Goal: Task Accomplishment & Management: Use online tool/utility

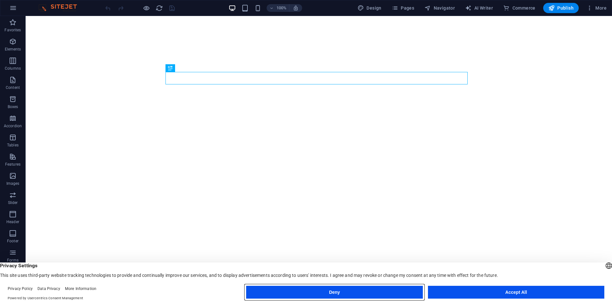
click at [408, 292] on button "Deny" at bounding box center [334, 292] width 176 height 13
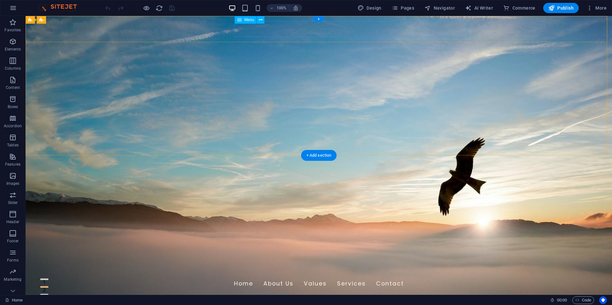
click at [352, 276] on nav "Home About Us Values Services Contact" at bounding box center [319, 284] width 302 height 16
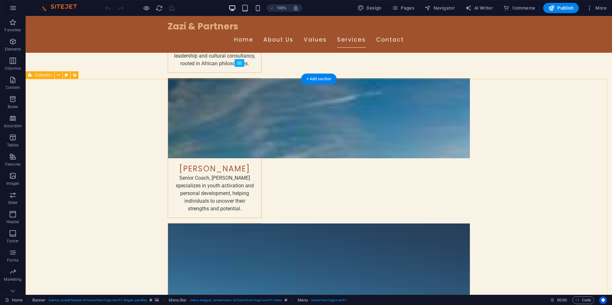
scroll to position [2450, 0]
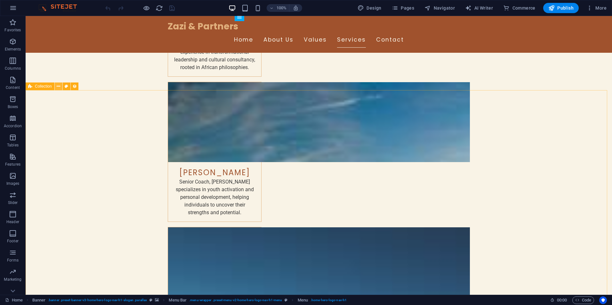
click at [59, 87] on icon at bounding box center [59, 86] width 4 height 7
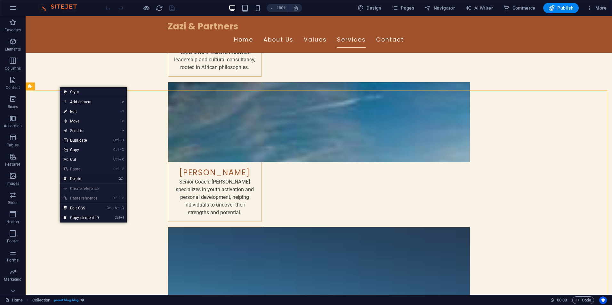
click at [72, 179] on link "⌦ Delete" at bounding box center [81, 179] width 43 height 10
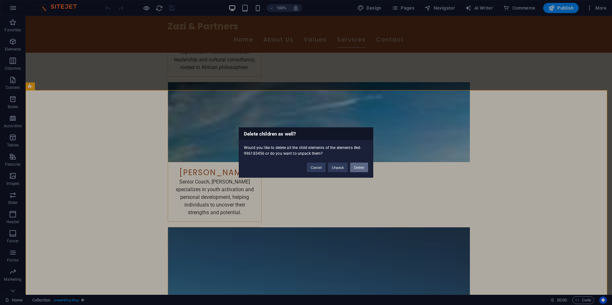
click at [363, 166] on button "Delete" at bounding box center [359, 168] width 18 height 10
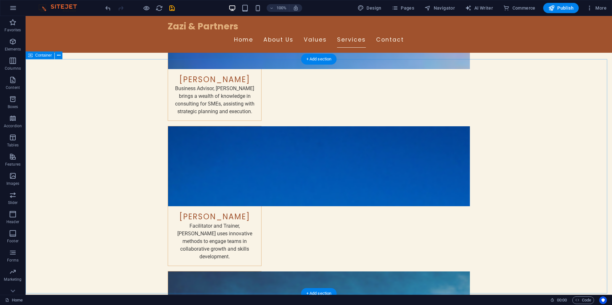
scroll to position [2823, 0]
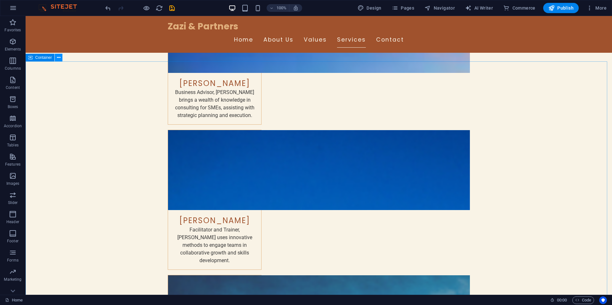
click at [58, 57] on icon at bounding box center [59, 57] width 4 height 7
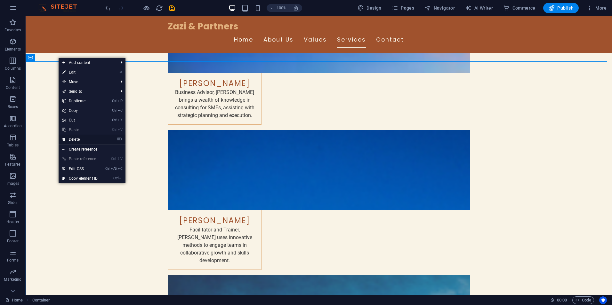
click at [78, 139] on link "⌦ Delete" at bounding box center [80, 140] width 43 height 10
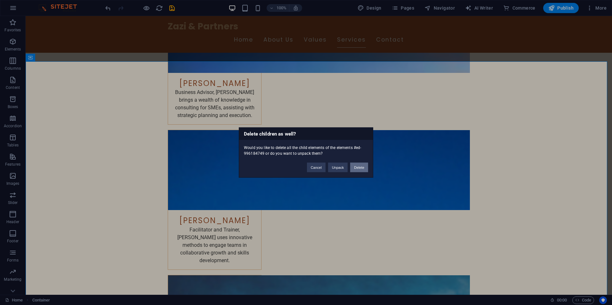
click at [360, 166] on button "Delete" at bounding box center [359, 168] width 18 height 10
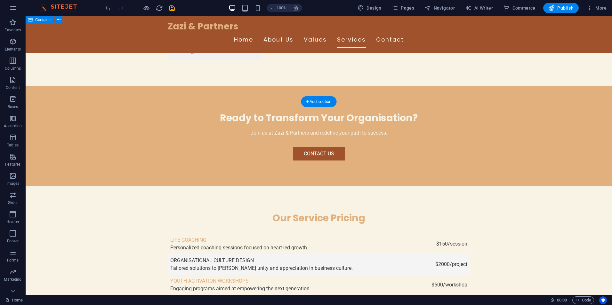
scroll to position [1446, 0]
click at [58, 99] on icon at bounding box center [59, 98] width 4 height 7
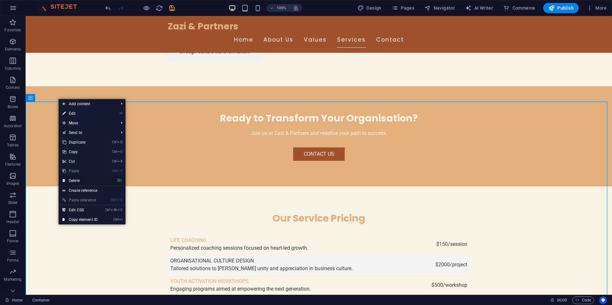
click at [81, 180] on link "⌦ Delete" at bounding box center [80, 181] width 43 height 10
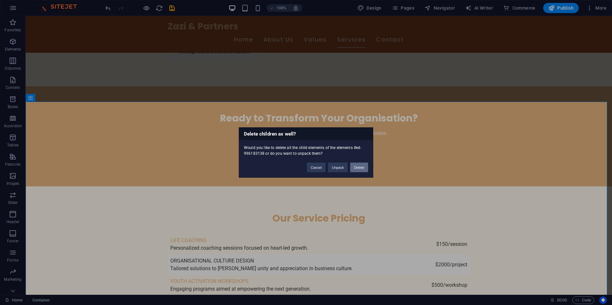
click at [361, 167] on button "Delete" at bounding box center [359, 168] width 18 height 10
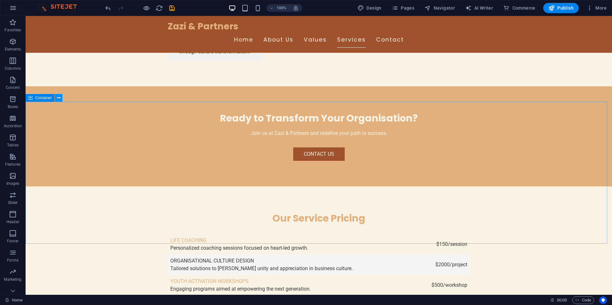
click at [58, 100] on icon at bounding box center [59, 98] width 4 height 7
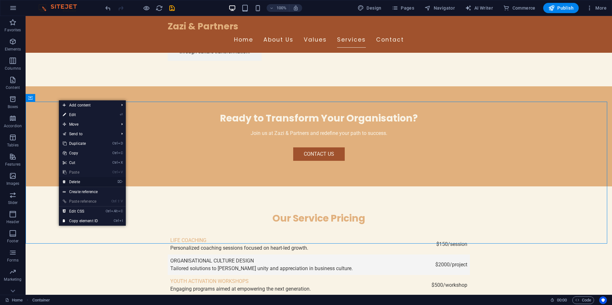
click at [80, 182] on link "⌦ Delete" at bounding box center [80, 182] width 43 height 10
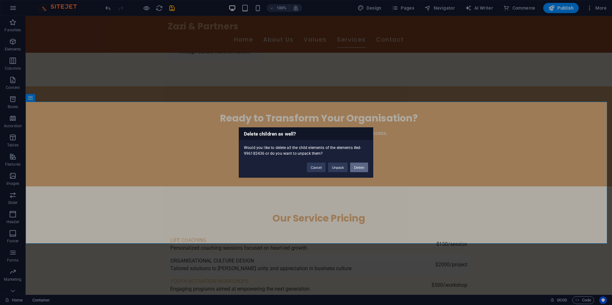
click at [355, 168] on button "Delete" at bounding box center [359, 168] width 18 height 10
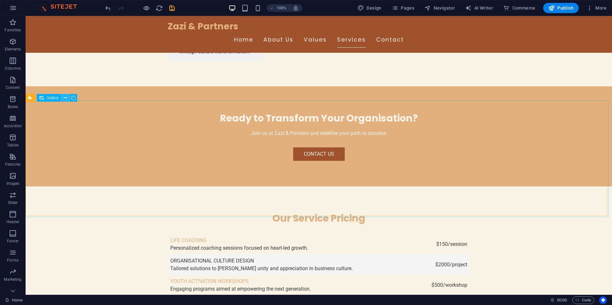
click at [66, 99] on icon at bounding box center [66, 98] width 4 height 7
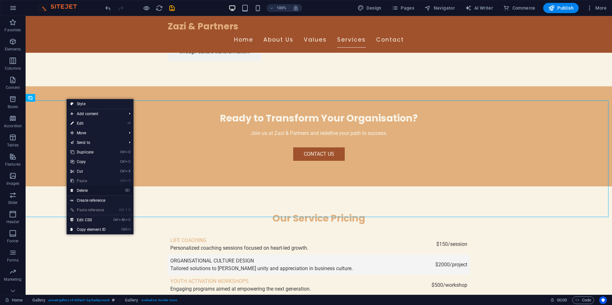
click at [88, 190] on link "⌦ Delete" at bounding box center [88, 191] width 43 height 10
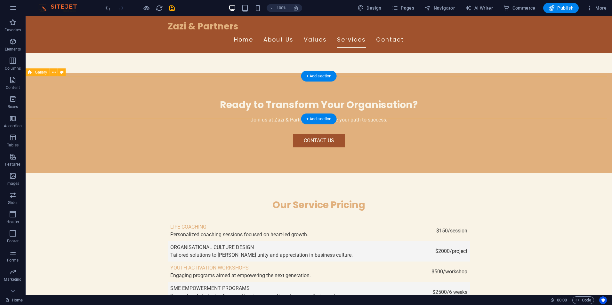
scroll to position [1460, 0]
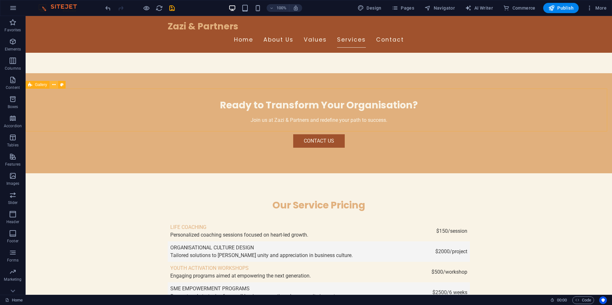
click at [53, 84] on icon at bounding box center [54, 85] width 4 height 7
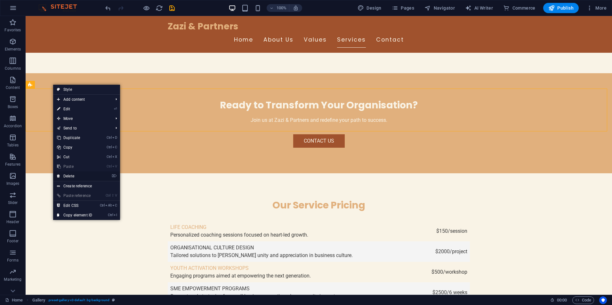
click at [61, 174] on link "⌦ Delete" at bounding box center [74, 177] width 43 height 10
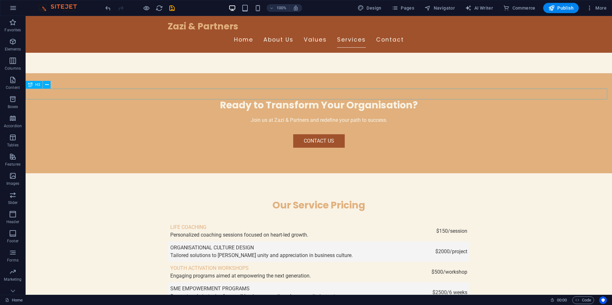
click at [45, 84] on icon at bounding box center [47, 85] width 4 height 7
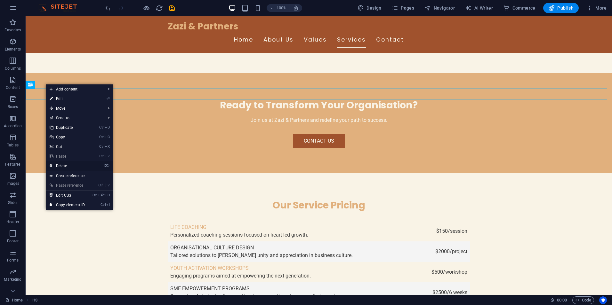
click at [62, 166] on link "⌦ Delete" at bounding box center [67, 166] width 43 height 10
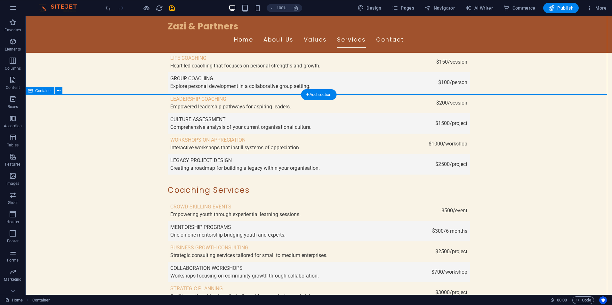
scroll to position [1847, 0]
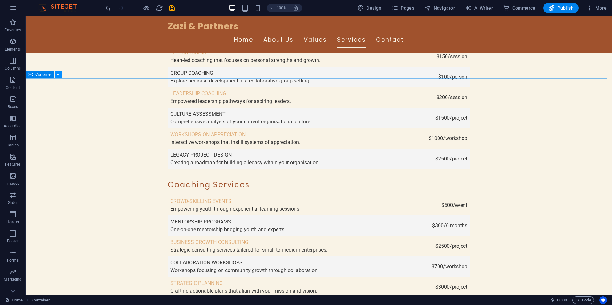
click at [59, 76] on icon at bounding box center [59, 74] width 4 height 7
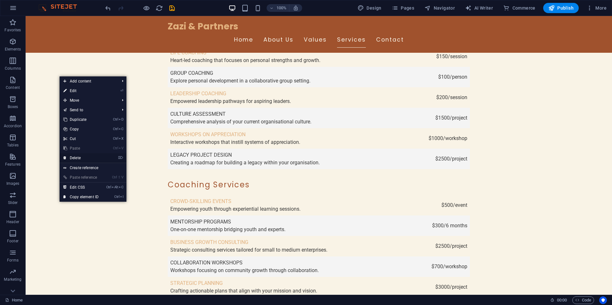
click at [76, 160] on link "⌦ Delete" at bounding box center [81, 158] width 43 height 10
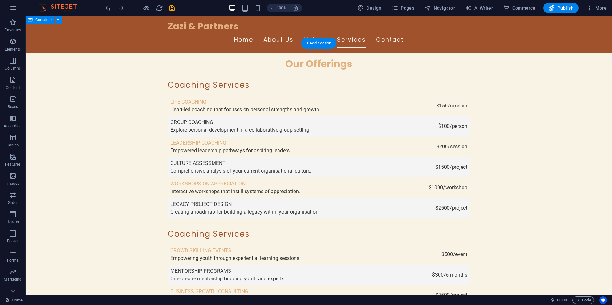
scroll to position [1790, 0]
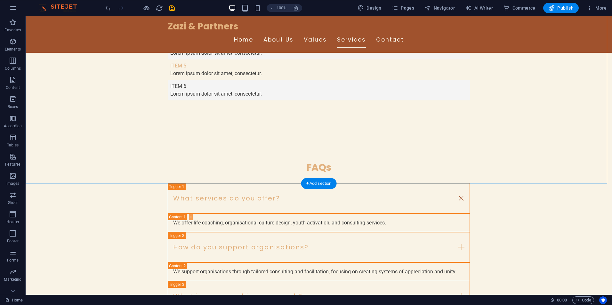
scroll to position [2229, 0]
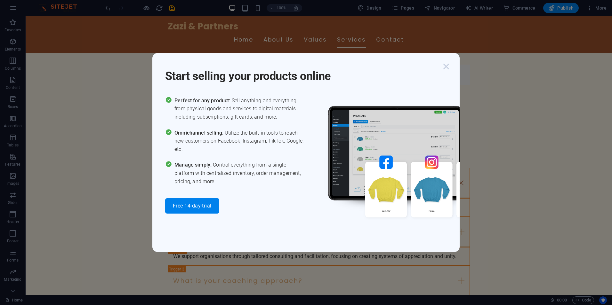
click at [444, 65] on icon "button" at bounding box center [447, 67] width 12 height 12
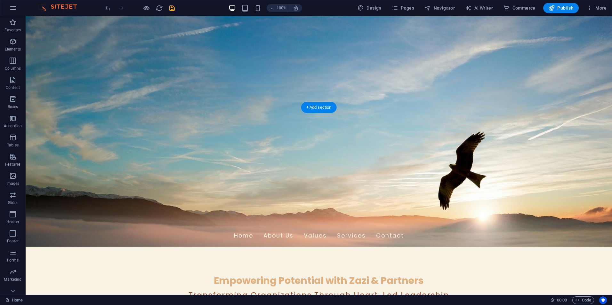
scroll to position [0, 0]
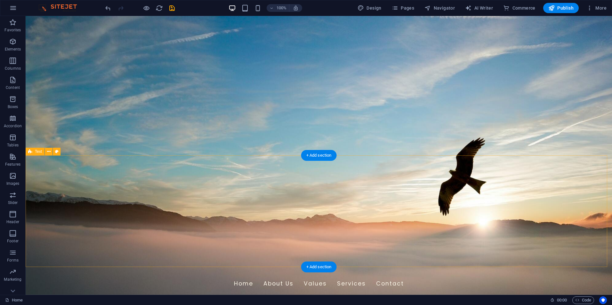
click at [347, 134] on figure at bounding box center [319, 155] width 587 height 279
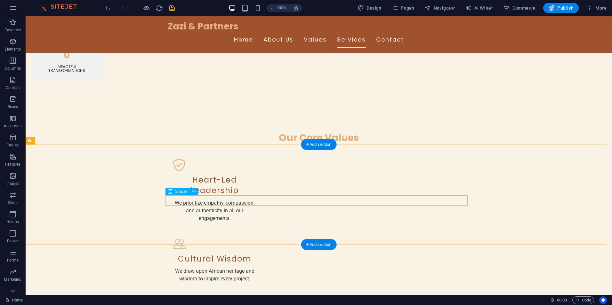
scroll to position [597, 0]
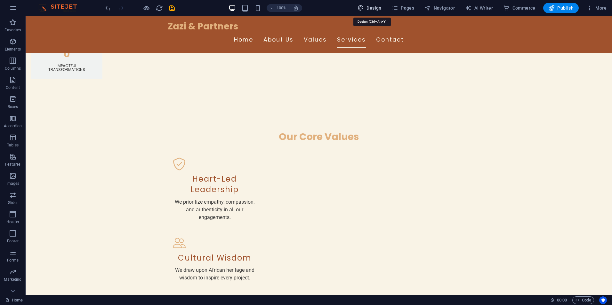
click at [373, 7] on span "Design" at bounding box center [370, 8] width 24 height 6
select select "px"
select select "200"
select select "px"
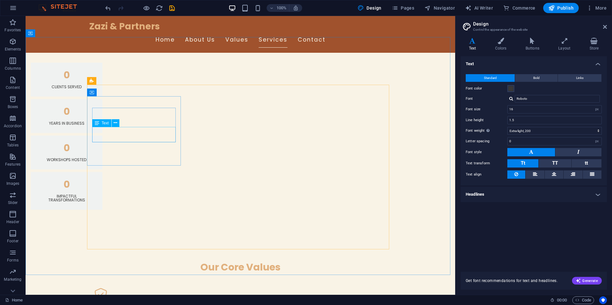
scroll to position [466, 0]
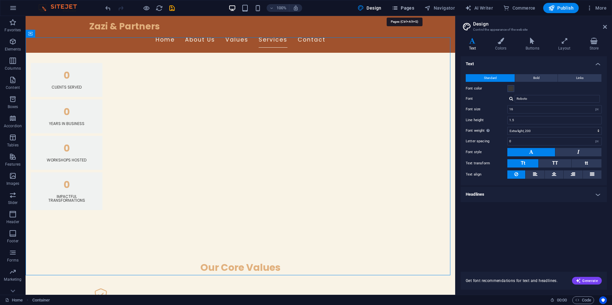
click at [408, 7] on span "Pages" at bounding box center [403, 8] width 22 height 6
